Goal: Check status: Check status

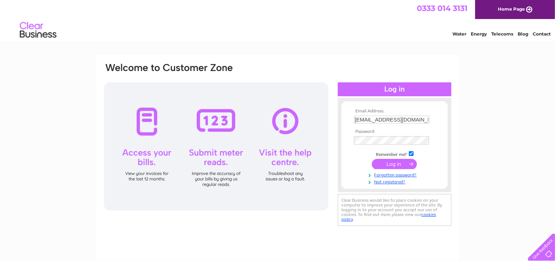
click at [407, 166] on input "submit" at bounding box center [394, 164] width 45 height 10
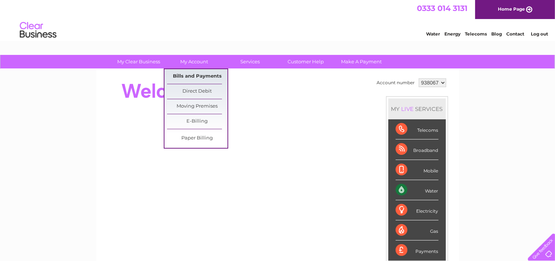
click at [189, 73] on link "Bills and Payments" at bounding box center [197, 76] width 60 height 15
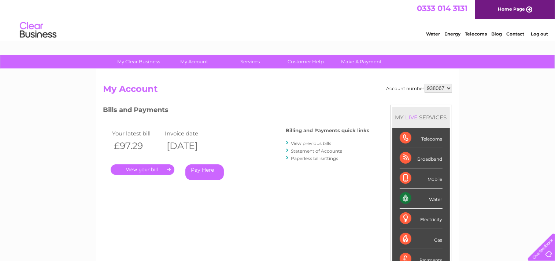
click at [146, 168] on link "." at bounding box center [143, 169] width 64 height 11
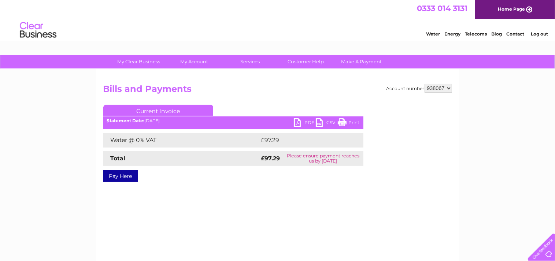
click at [305, 121] on link "PDF" at bounding box center [305, 123] width 22 height 11
